Goal: Transaction & Acquisition: Purchase product/service

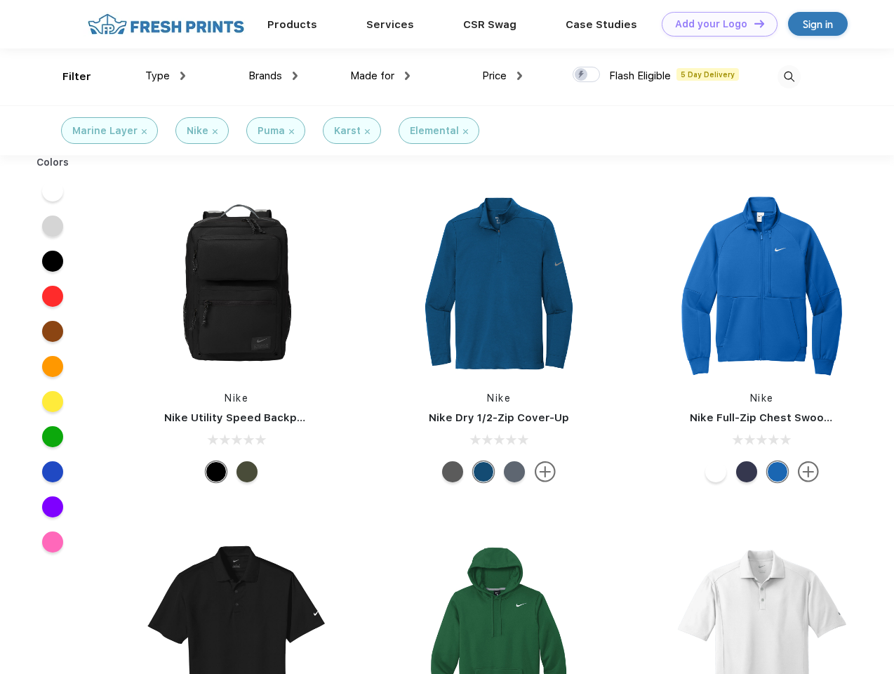
click at [714, 24] on link "Add your Logo Design Tool" at bounding box center [720, 24] width 116 height 25
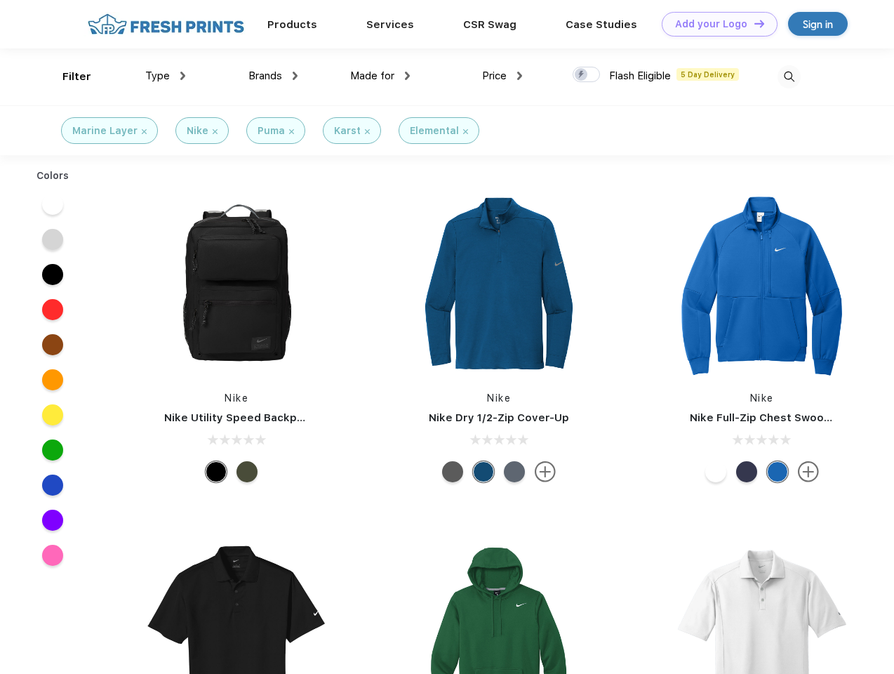
click at [0, 0] on div "Design Tool" at bounding box center [0, 0] width 0 height 0
click at [753, 23] on link "Add your Logo Design Tool" at bounding box center [720, 24] width 116 height 25
click at [67, 76] on div "Filter" at bounding box center [76, 77] width 29 height 16
click at [166, 76] on span "Type" at bounding box center [157, 75] width 25 height 13
click at [273, 76] on span "Brands" at bounding box center [265, 75] width 34 height 13
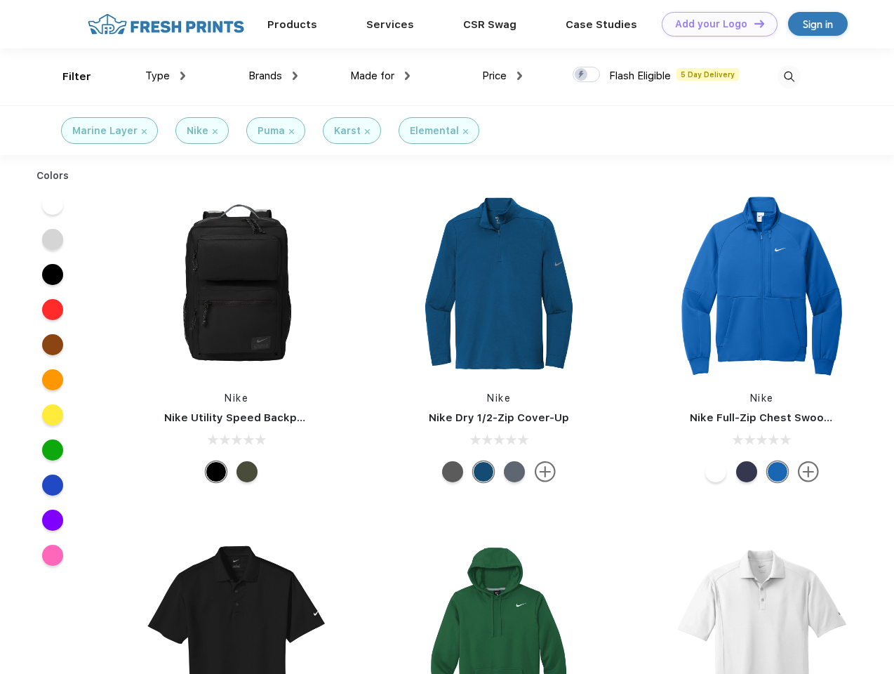
click at [380, 76] on span "Made for" at bounding box center [372, 75] width 44 height 13
click at [502, 76] on span "Price" at bounding box center [494, 75] width 25 height 13
click at [587, 75] on div at bounding box center [586, 74] width 27 height 15
click at [582, 75] on input "checkbox" at bounding box center [577, 70] width 9 height 9
click at [789, 76] on img at bounding box center [788, 76] width 23 height 23
